Goal: Transaction & Acquisition: Purchase product/service

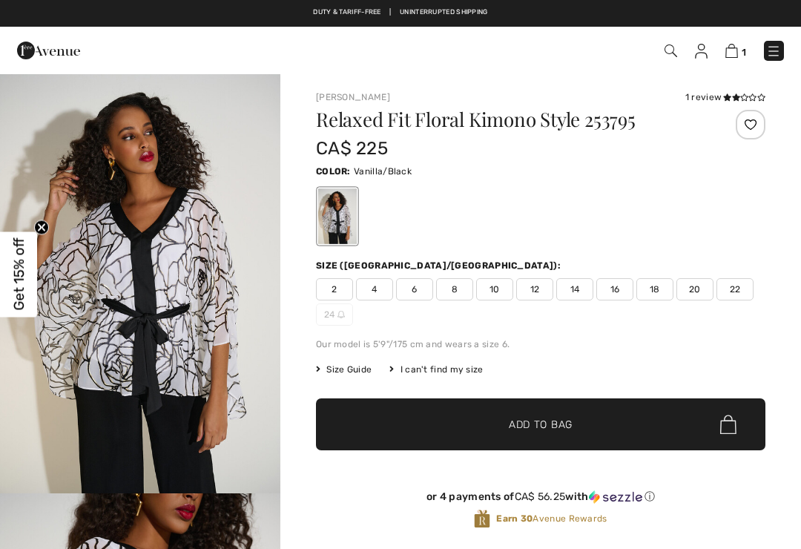
checkbox input "true"
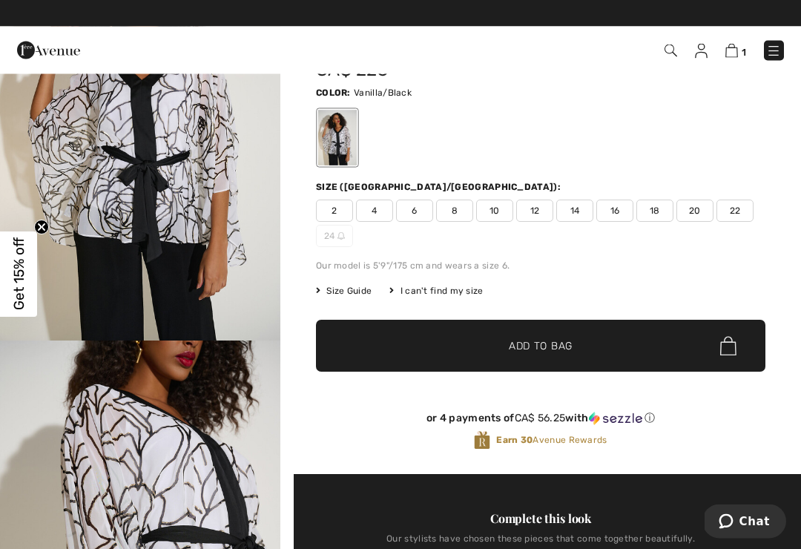
scroll to position [79, 0]
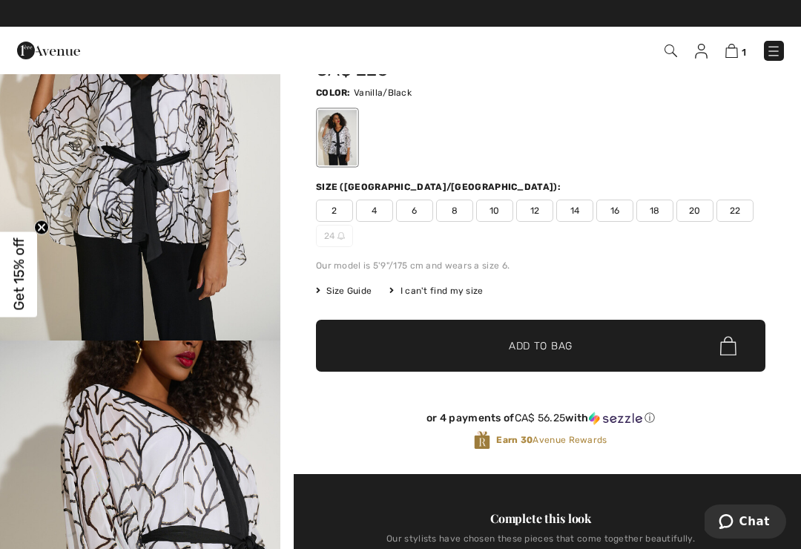
click at [13, 263] on span "Get 15% off" at bounding box center [18, 274] width 17 height 73
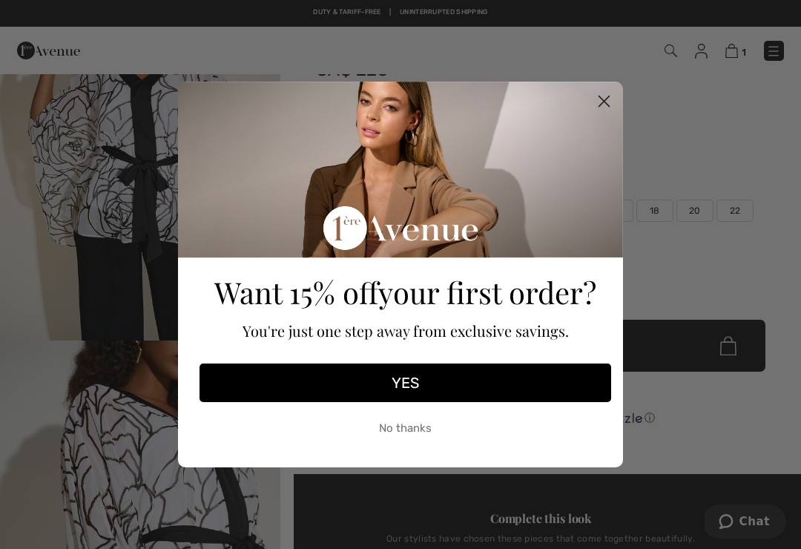
click at [422, 390] on button "YES" at bounding box center [406, 383] width 412 height 39
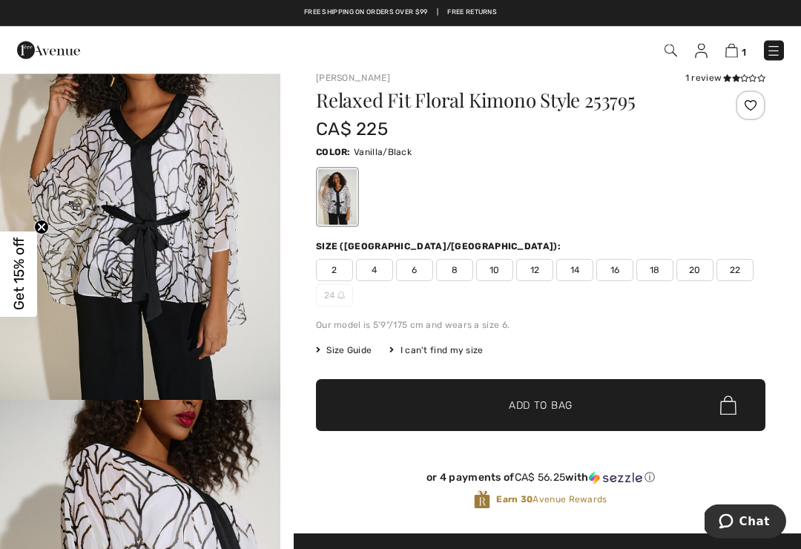
scroll to position [0, 0]
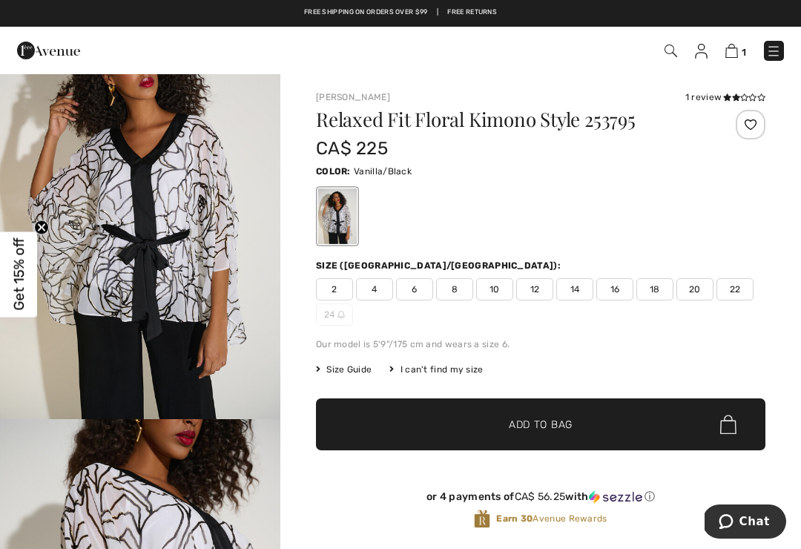
click at [738, 56] on img at bounding box center [732, 51] width 13 height 14
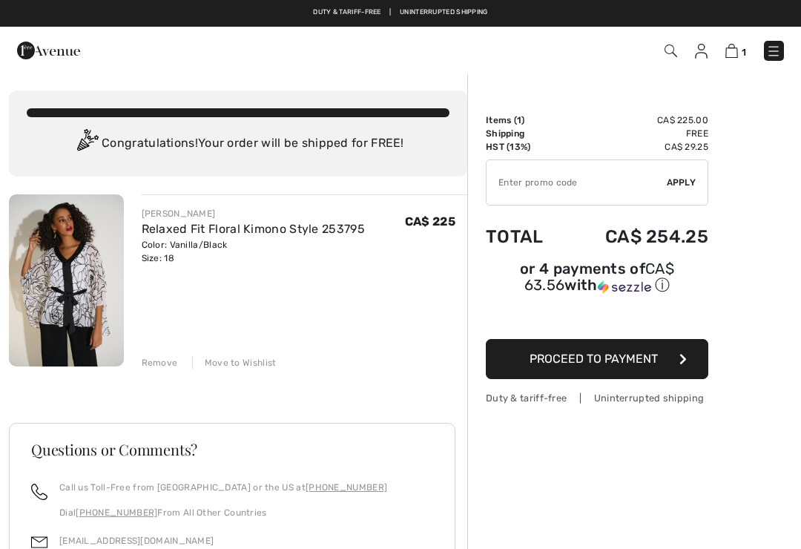
click at [666, 378] on button "Proceed to Payment" at bounding box center [597, 359] width 223 height 40
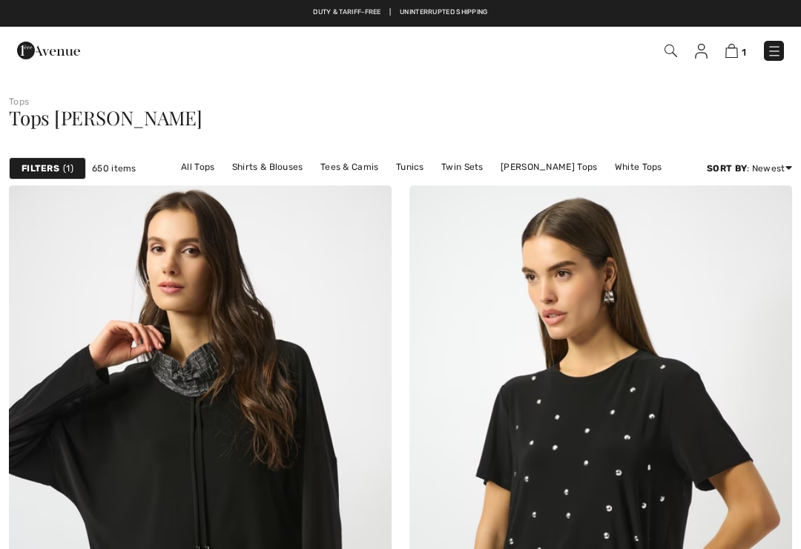
scroll to position [2225, 0]
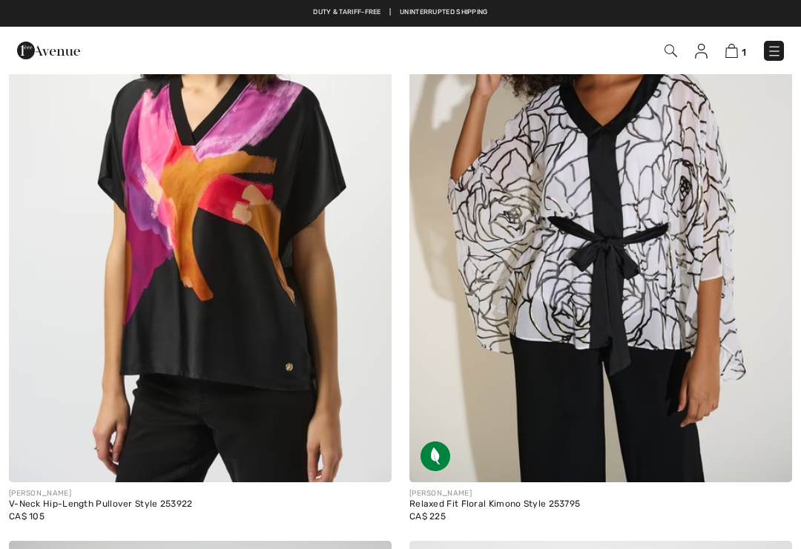
checkbox input "true"
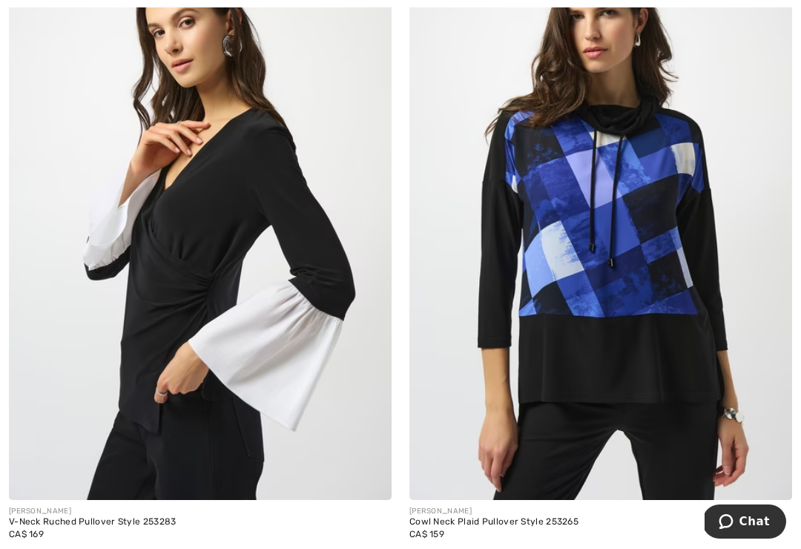
scroll to position [3513, 0]
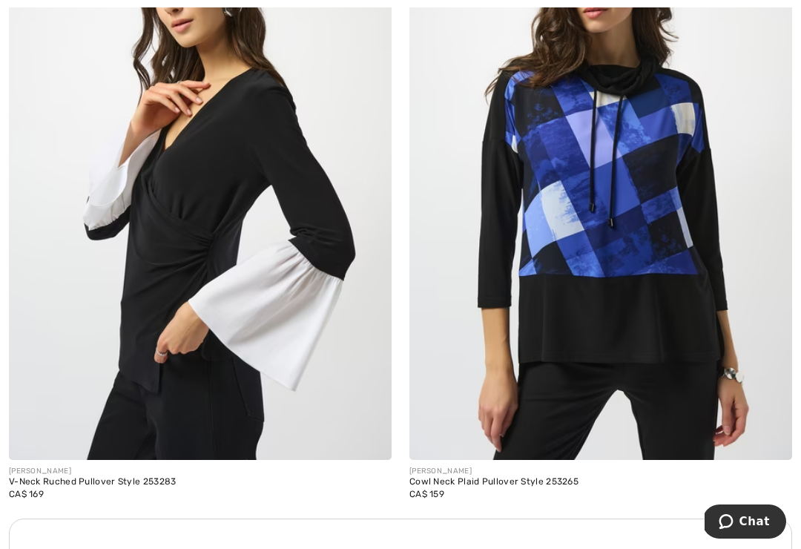
click at [177, 198] on img at bounding box center [200, 173] width 383 height 574
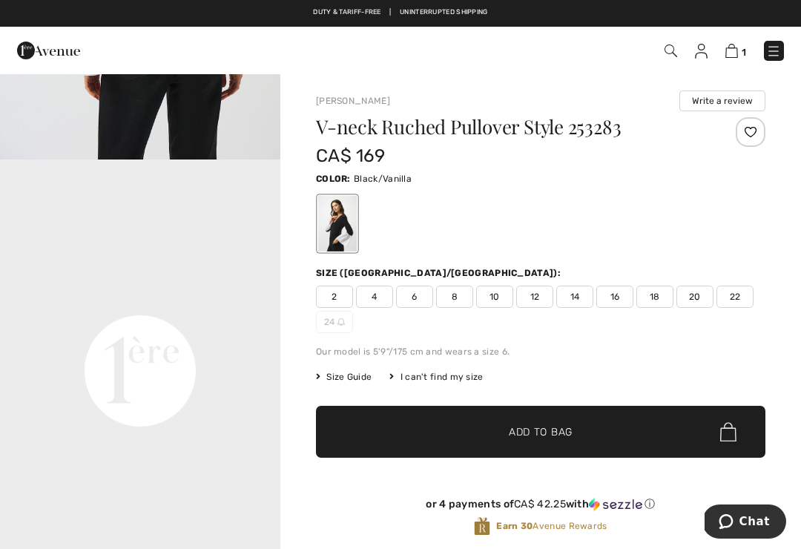
scroll to position [837, 0]
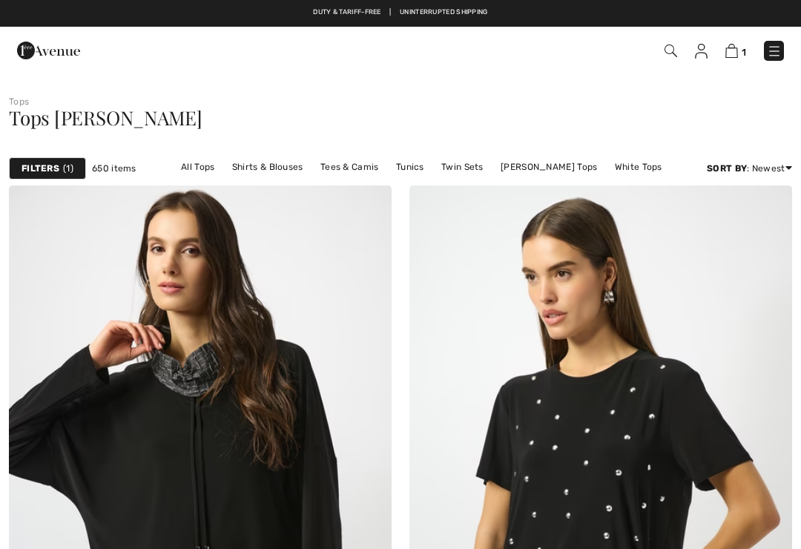
checkbox input "true"
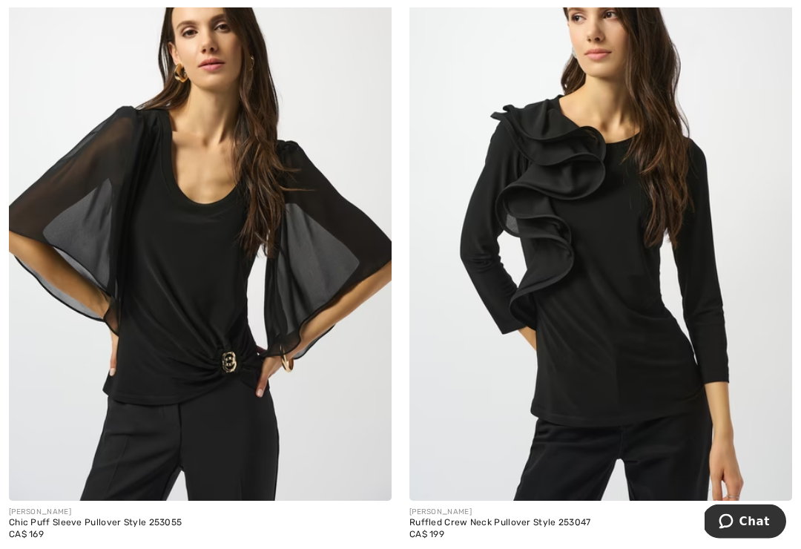
scroll to position [9447, 0]
click at [151, 204] on img at bounding box center [200, 214] width 383 height 574
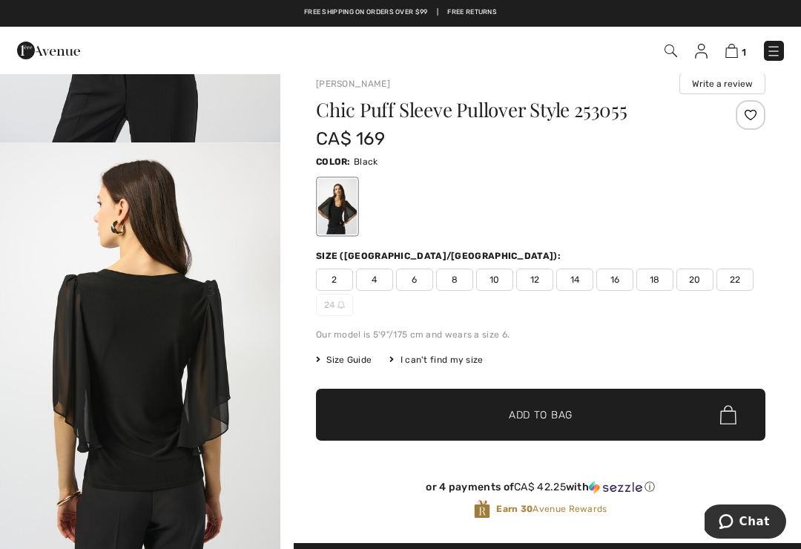
scroll to position [16, 0]
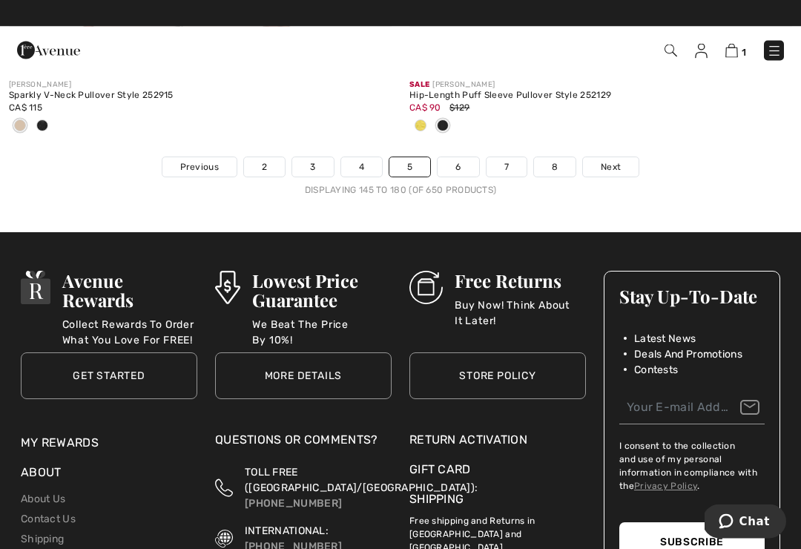
scroll to position [11790, 0]
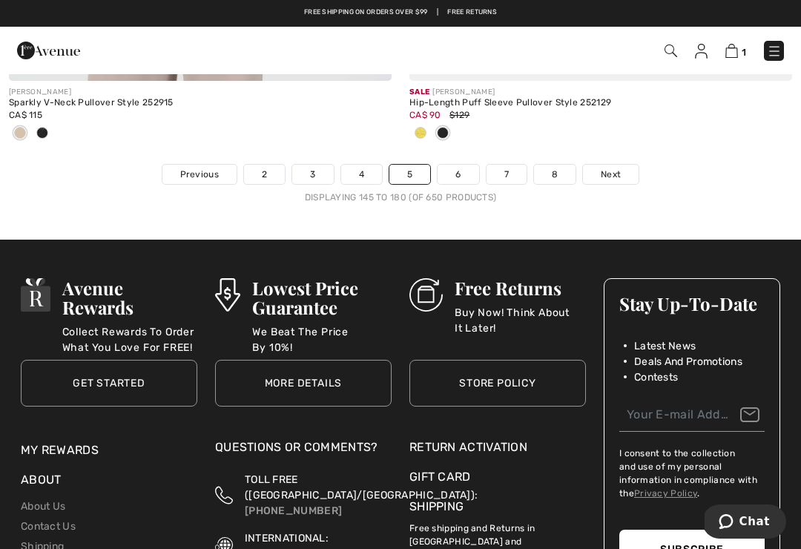
click at [466, 165] on link "6" at bounding box center [458, 174] width 41 height 19
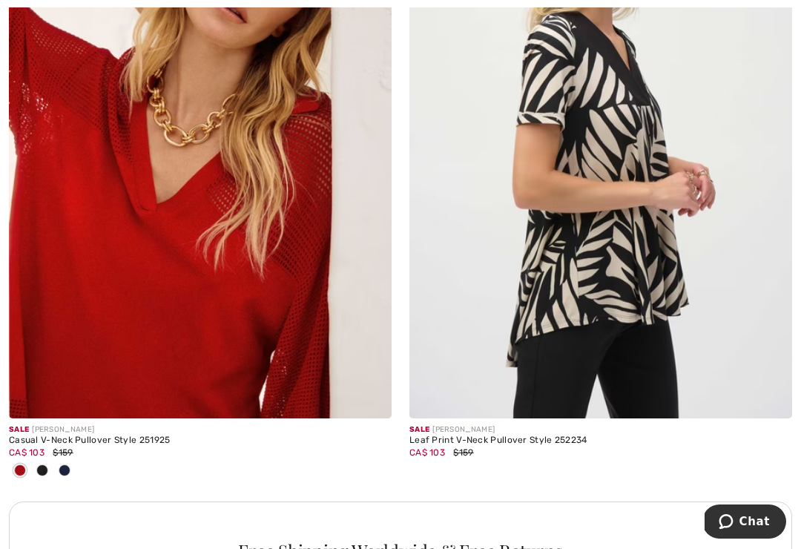
scroll to position [7945, 0]
